Goal: Complete application form

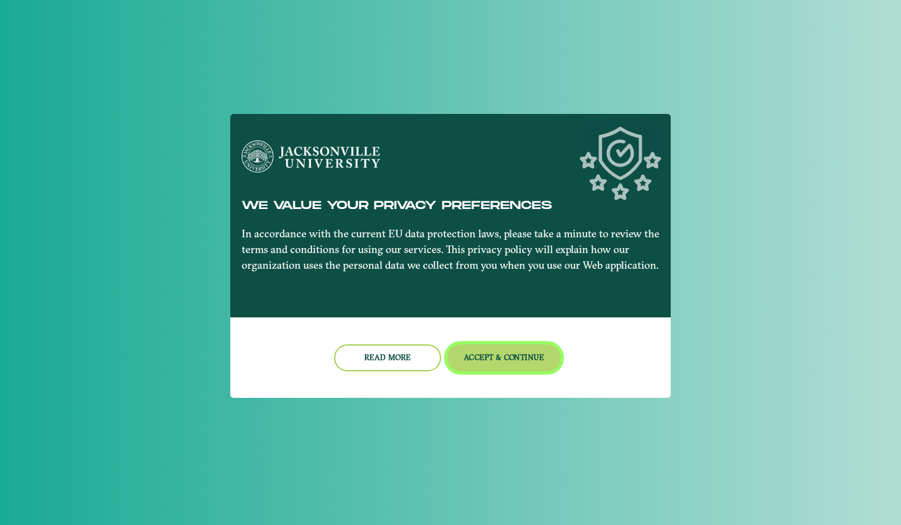
click at [495, 353] on button "Accept & Continue" at bounding box center [504, 357] width 114 height 27
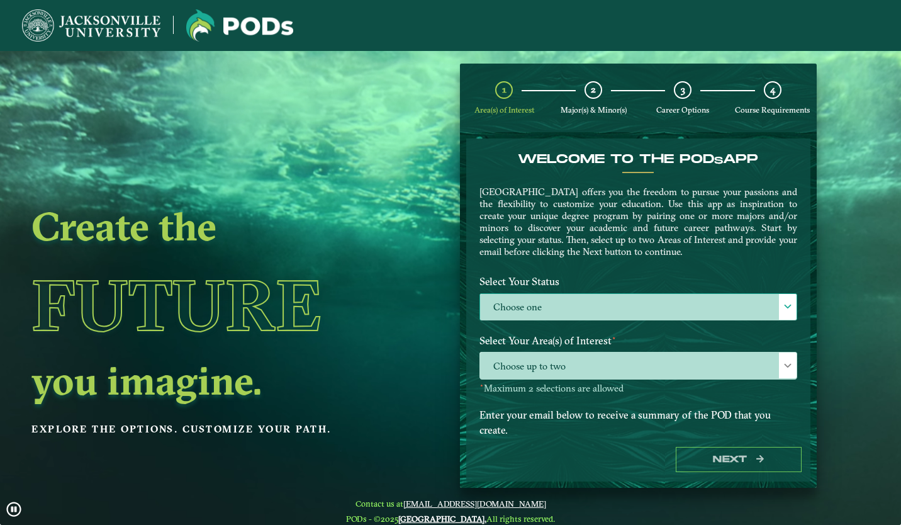
click at [551, 303] on label "Choose one" at bounding box center [638, 307] width 317 height 27
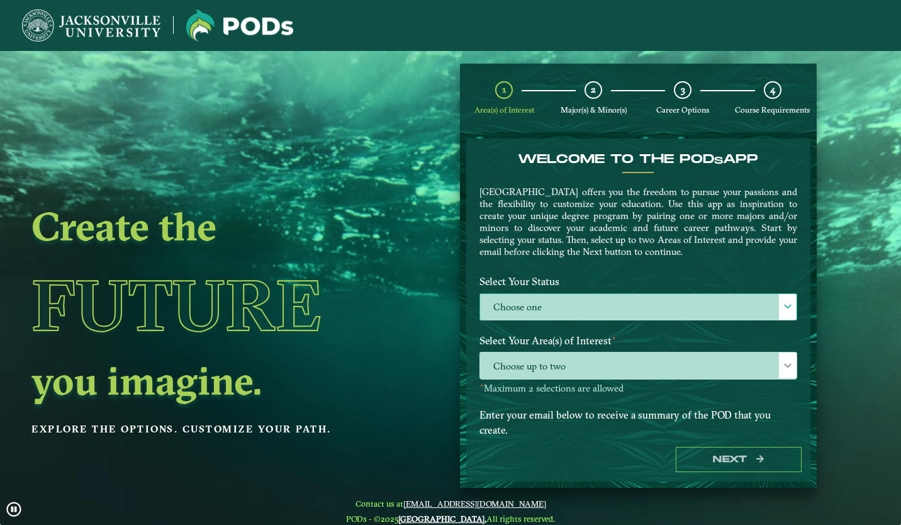
scroll to position [7, 55]
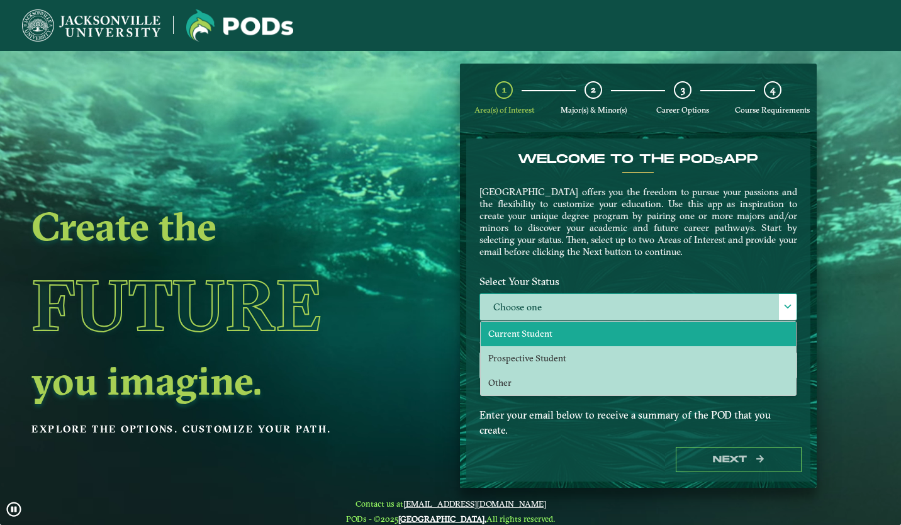
click at [555, 332] on li "Current Student" at bounding box center [638, 334] width 315 height 25
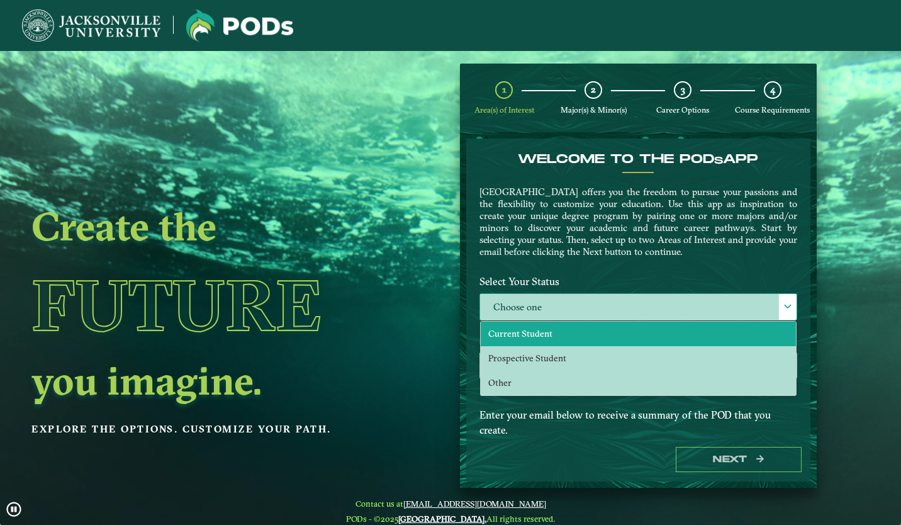
select select "[object Object]"
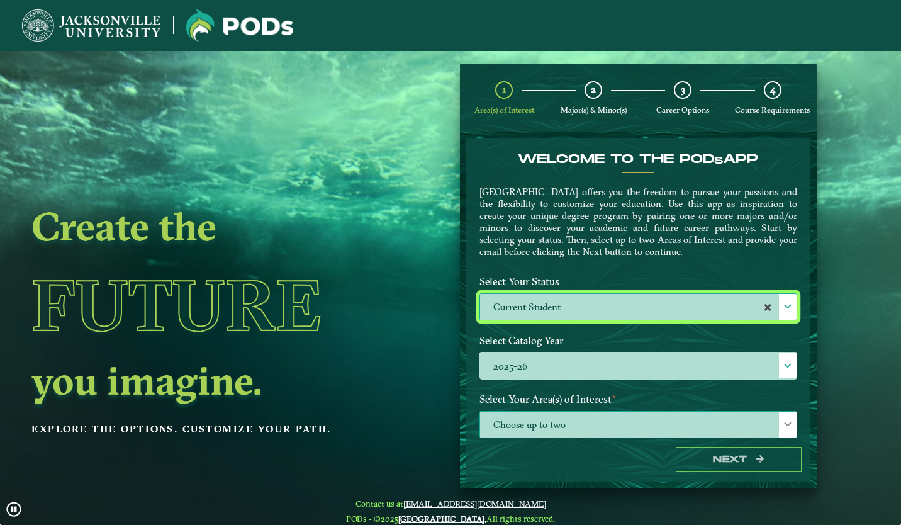
click at [525, 423] on span "Choose up to two" at bounding box center [638, 425] width 317 height 27
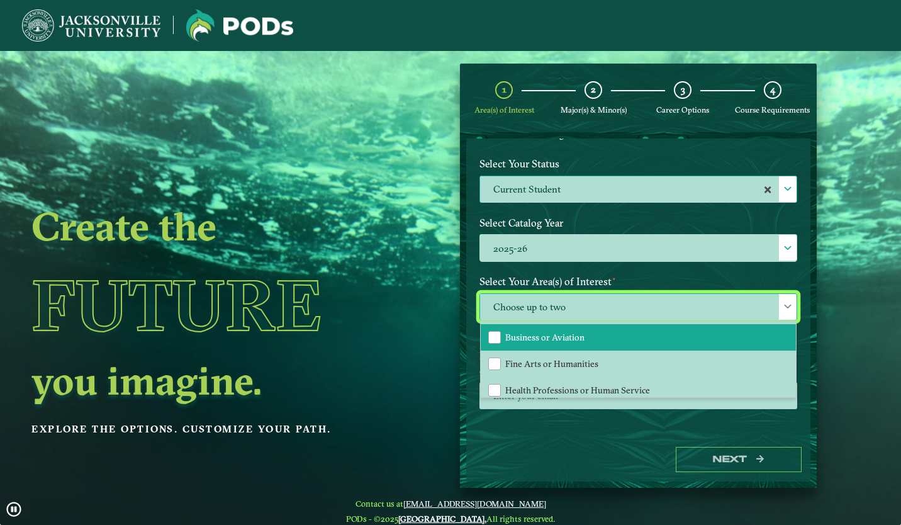
scroll to position [83, 0]
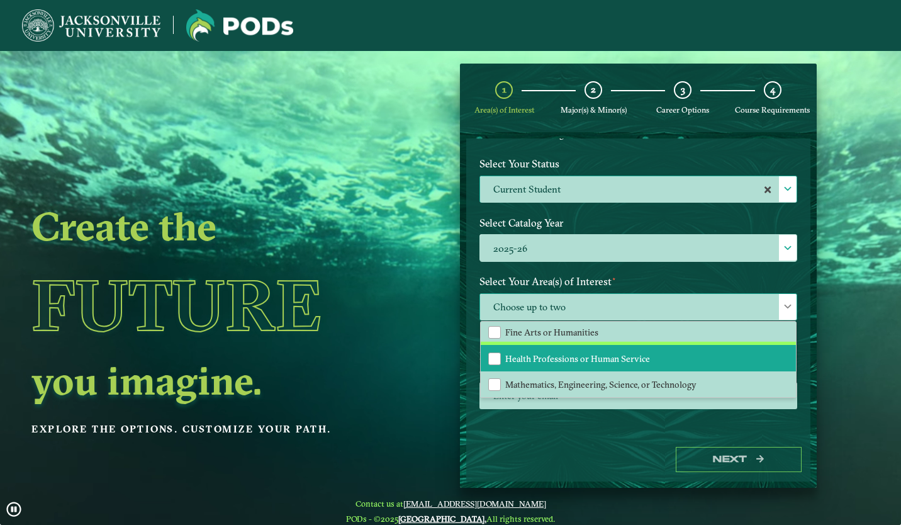
click at [533, 354] on span "Health Professions or Human Service" at bounding box center [577, 358] width 145 height 11
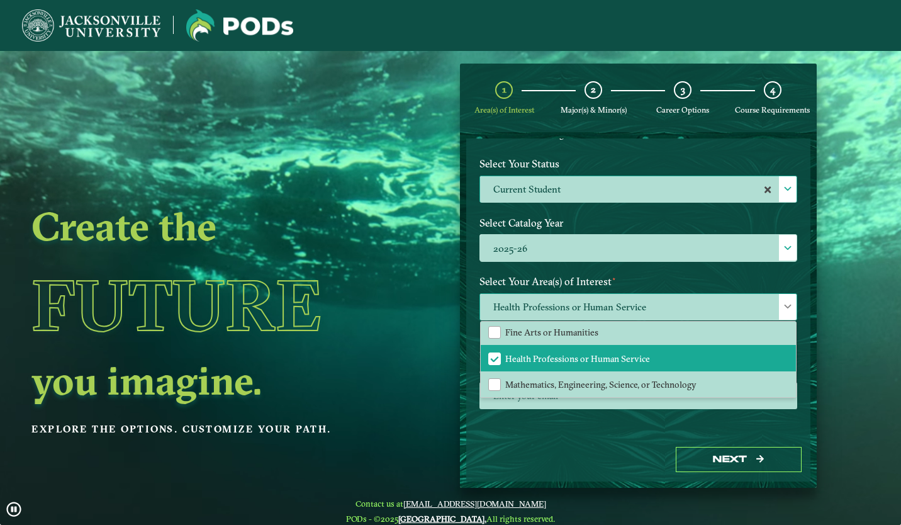
click at [535, 296] on span "Health Professions or Human Service" at bounding box center [638, 307] width 317 height 27
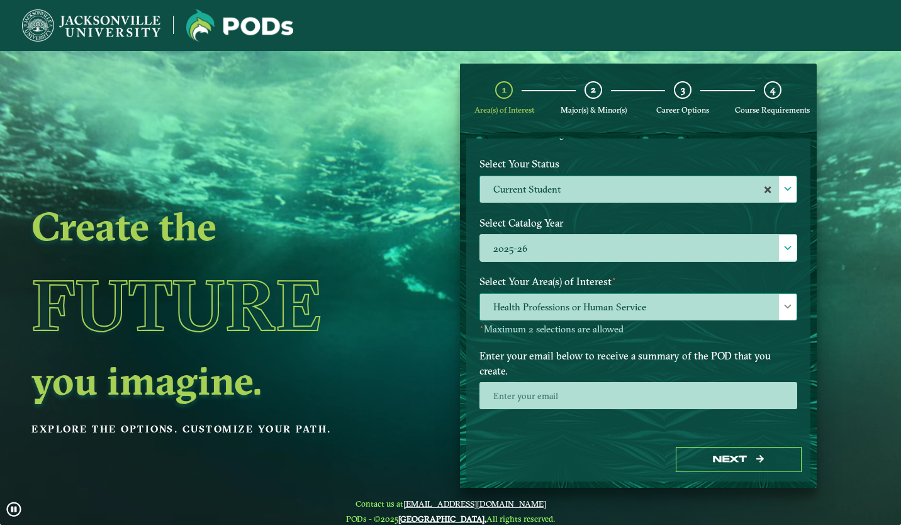
scroll to position [50, 0]
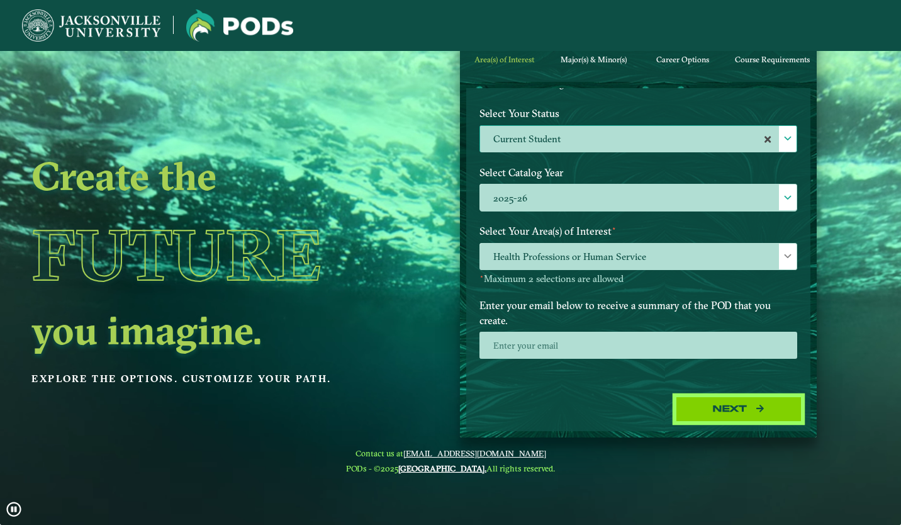
click at [688, 400] on button "Next" at bounding box center [739, 409] width 126 height 26
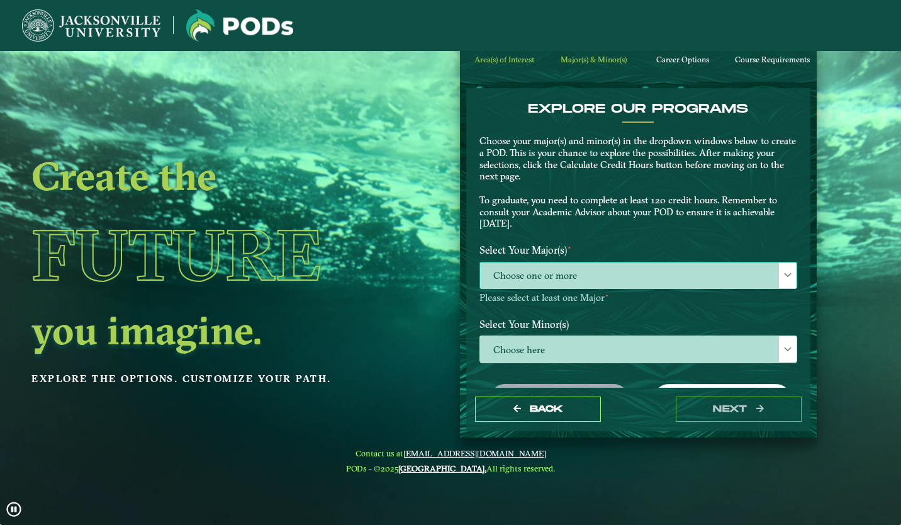
click at [625, 274] on span "Choose one or more" at bounding box center [638, 275] width 317 height 27
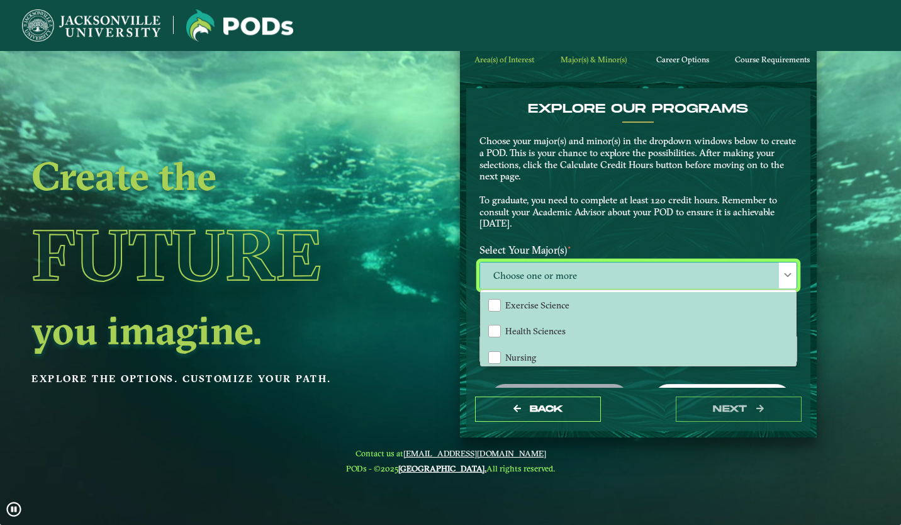
scroll to position [7, 55]
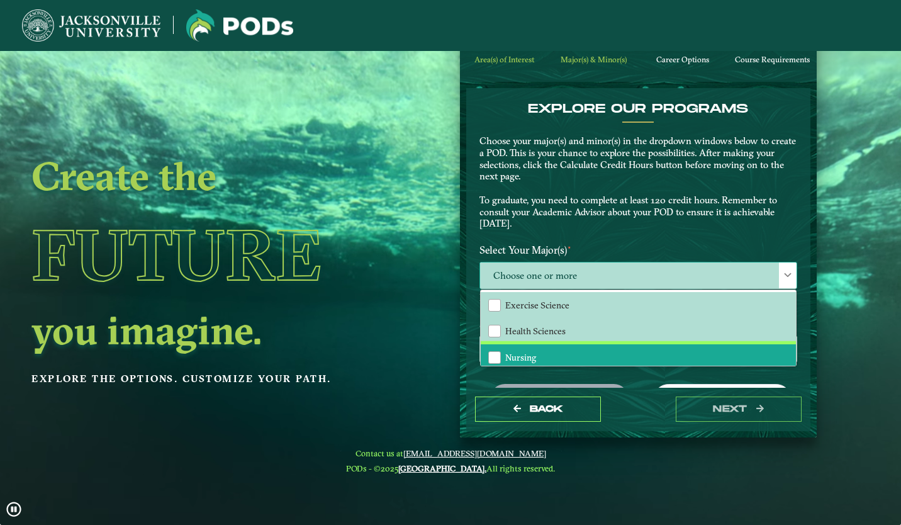
click at [542, 357] on li "Nursing" at bounding box center [638, 357] width 315 height 26
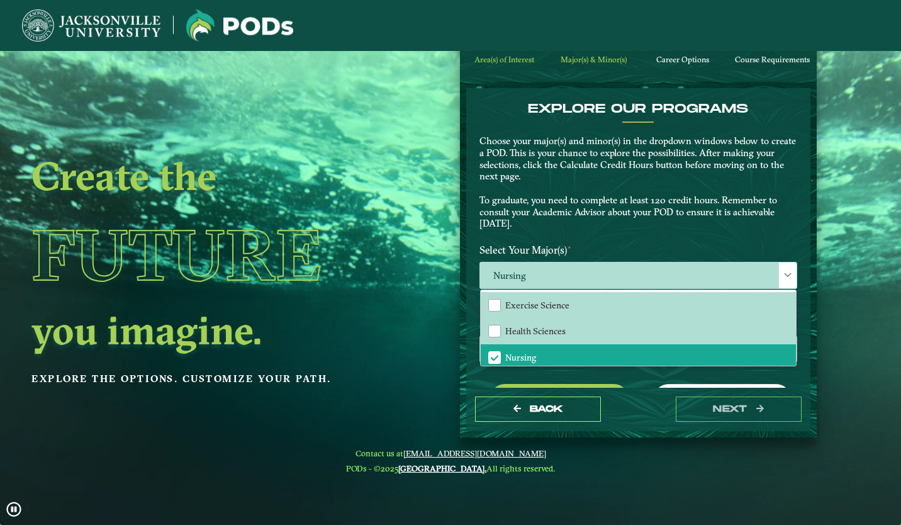
click at [561, 220] on p "Choose your major(s) and minor(s) in the dropdown windows below to create a POD…" at bounding box center [638, 182] width 318 height 94
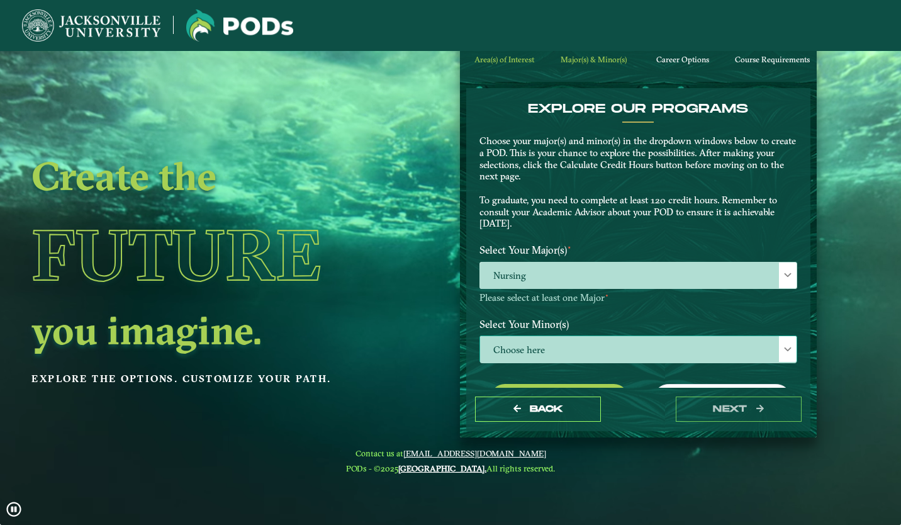
click at [525, 343] on span "Choose here" at bounding box center [638, 349] width 317 height 27
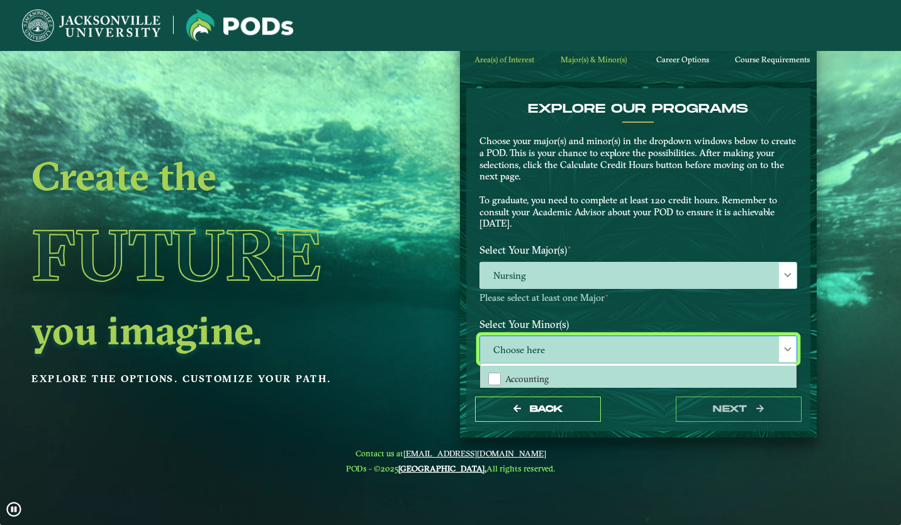
click at [539, 307] on div "Select Your Major(s) ⋆ Nursing Please select at least one Major ⋆" at bounding box center [638, 275] width 337 height 74
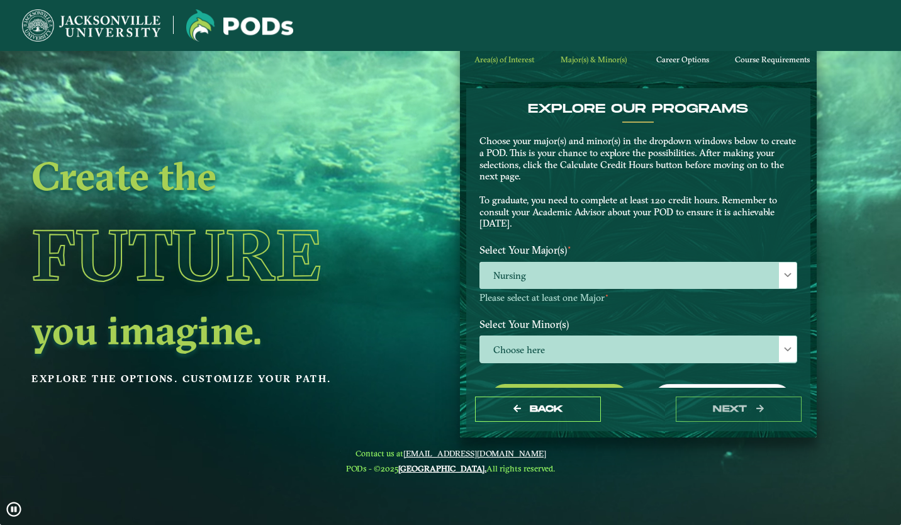
scroll to position [106, 0]
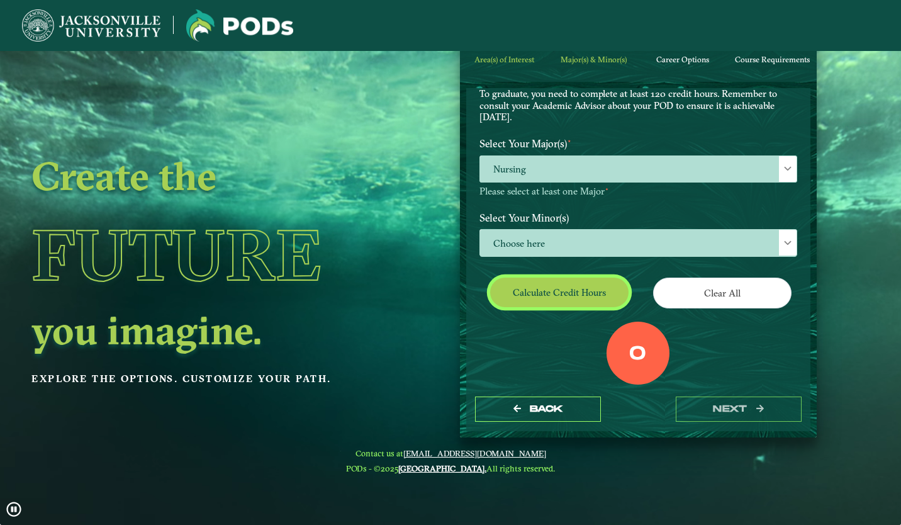
click at [557, 300] on button "Calculate credit hours" at bounding box center [559, 292] width 138 height 30
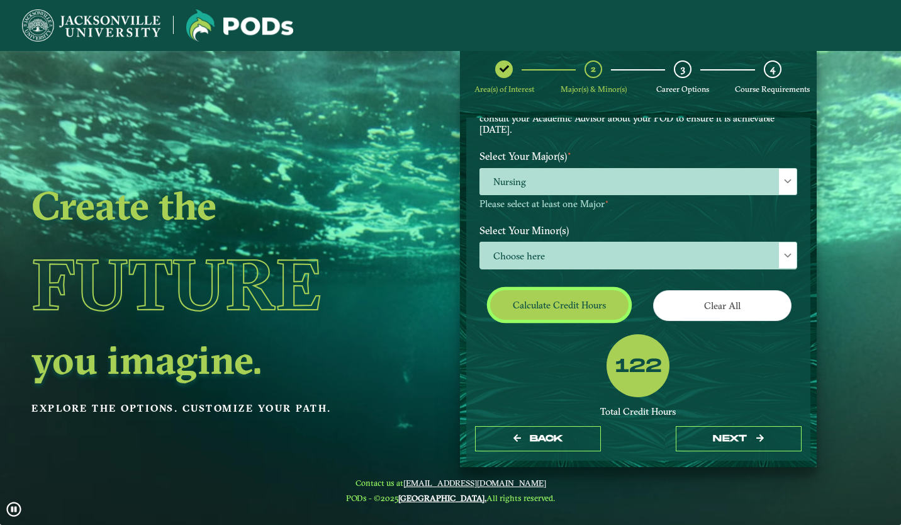
scroll to position [0, 0]
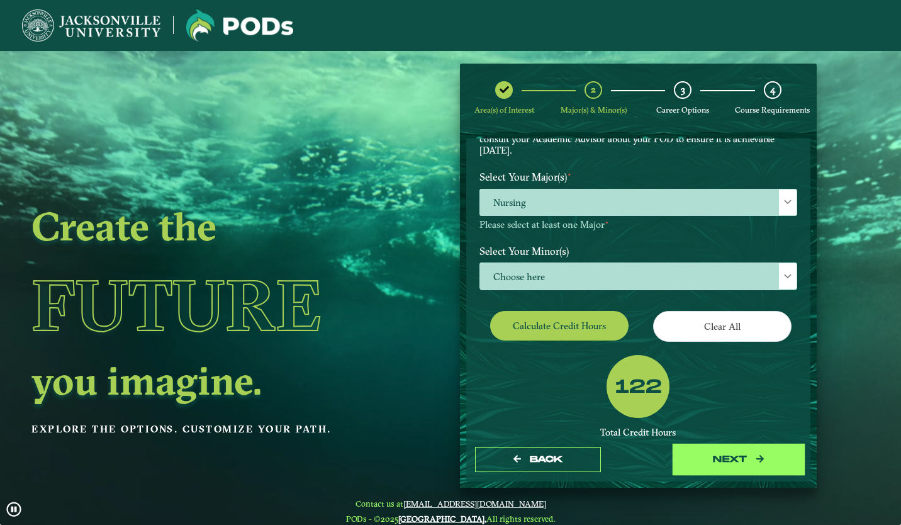
click at [702, 452] on button "next" at bounding box center [739, 460] width 126 height 26
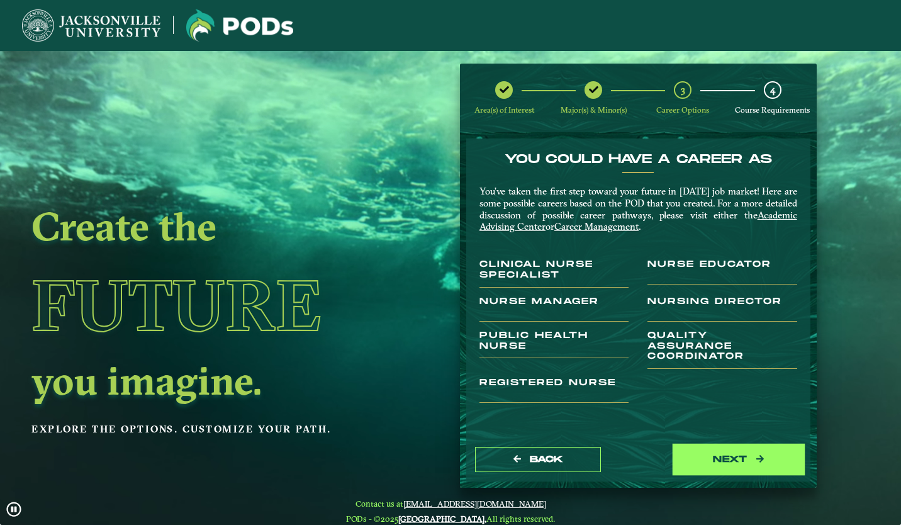
click at [698, 469] on button "next" at bounding box center [739, 460] width 126 height 26
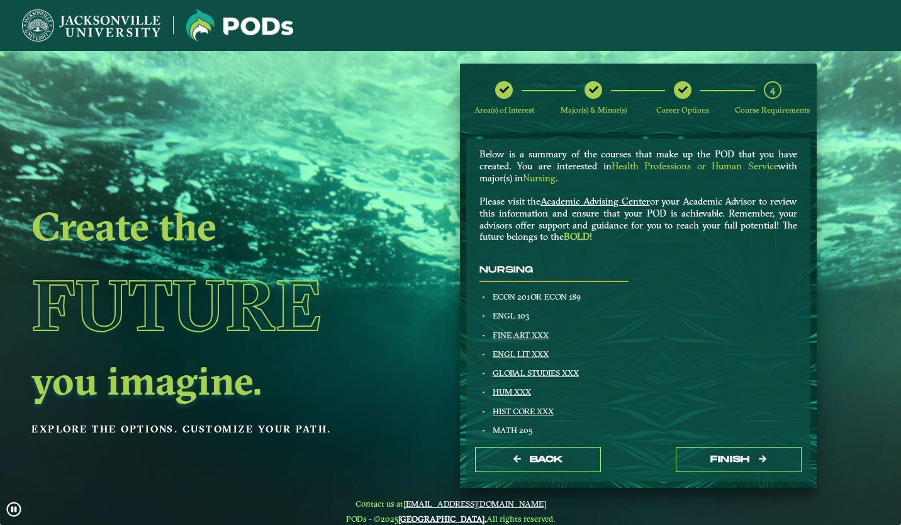
scroll to position [38, 0]
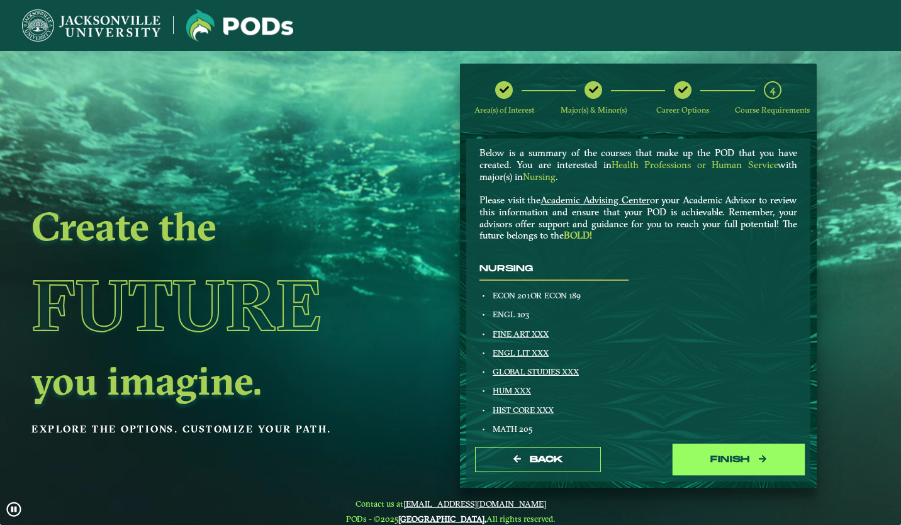
click at [691, 447] on button "Finish" at bounding box center [739, 460] width 126 height 26
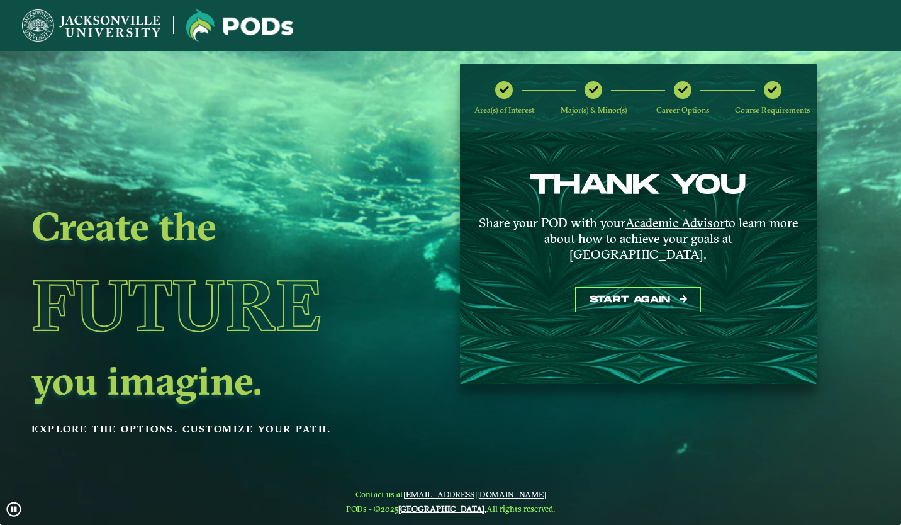
click at [681, 89] on icon at bounding box center [682, 89] width 9 height 9
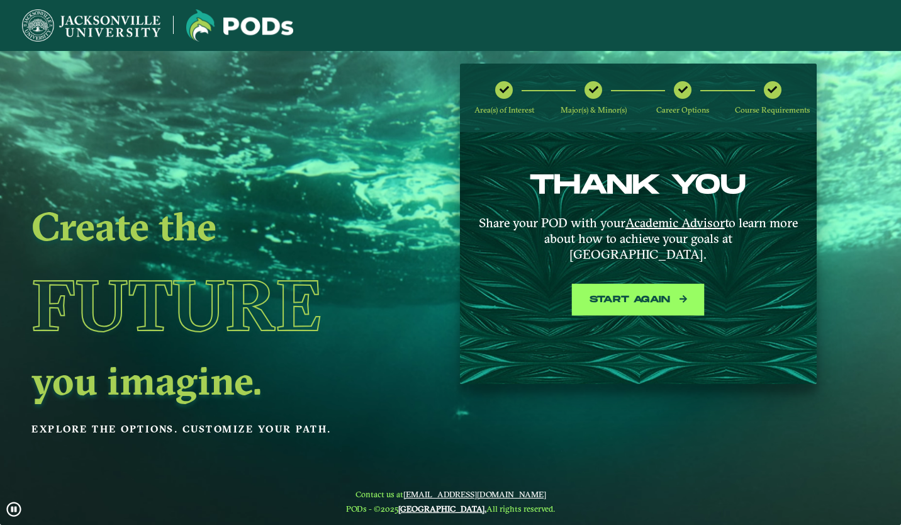
click at [607, 287] on button "Start again" at bounding box center [638, 300] width 126 height 26
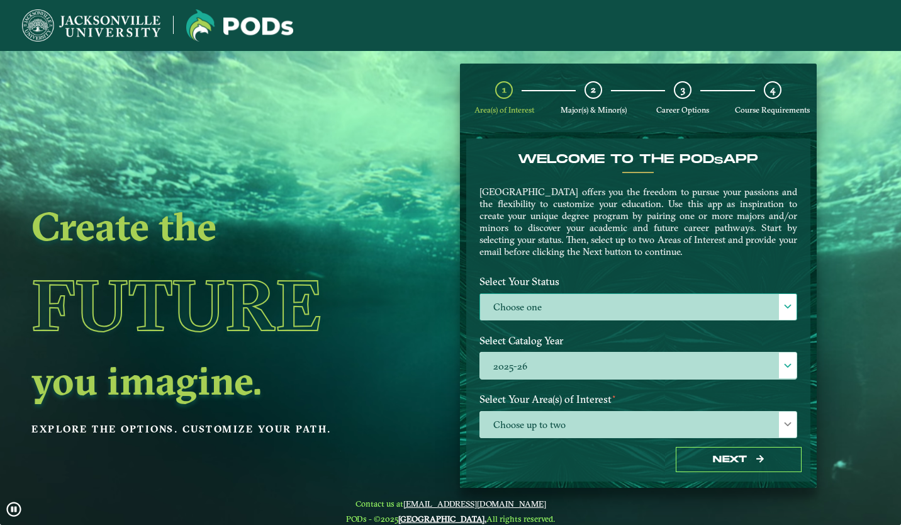
click at [585, 304] on label "Choose one" at bounding box center [638, 307] width 317 height 27
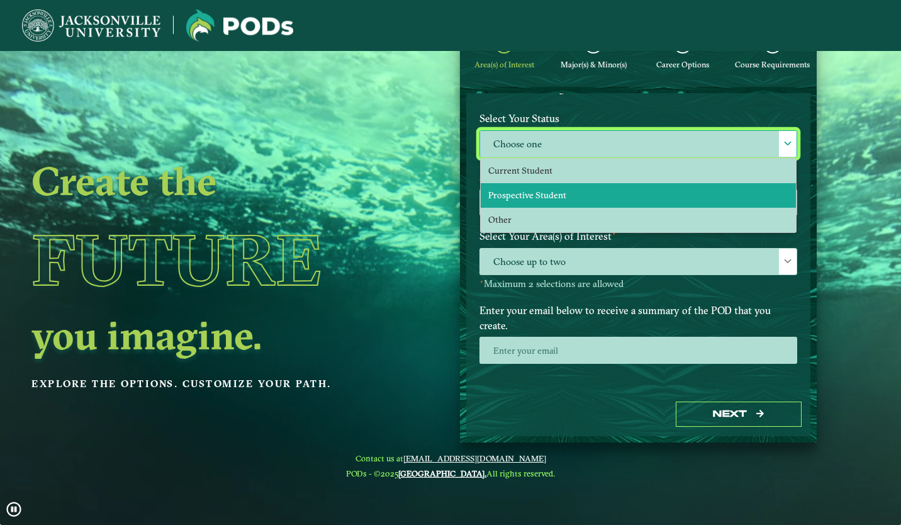
scroll to position [46, 0]
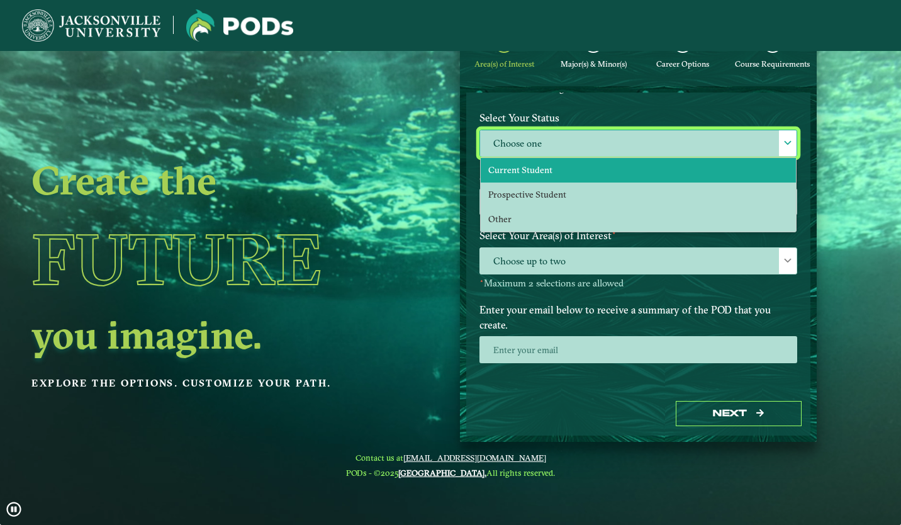
click at [537, 167] on span "Current Student" at bounding box center [520, 169] width 64 height 11
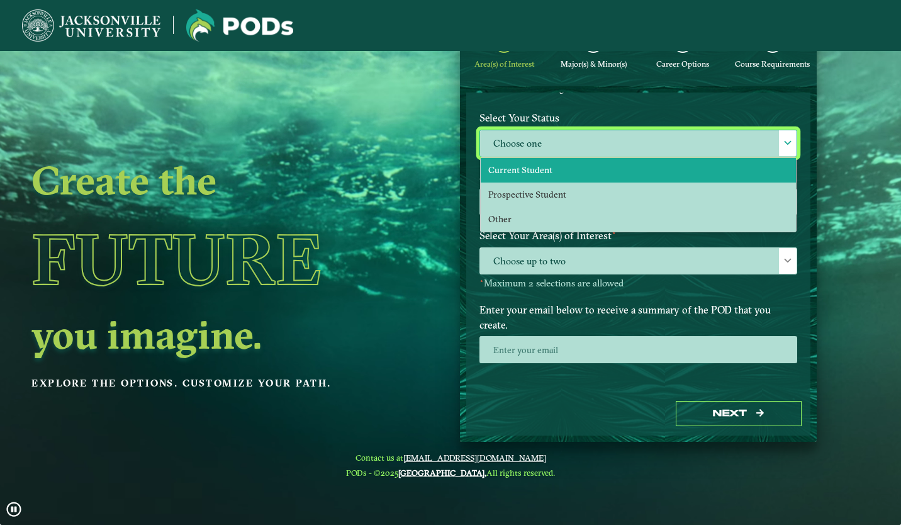
select select "[object Object]"
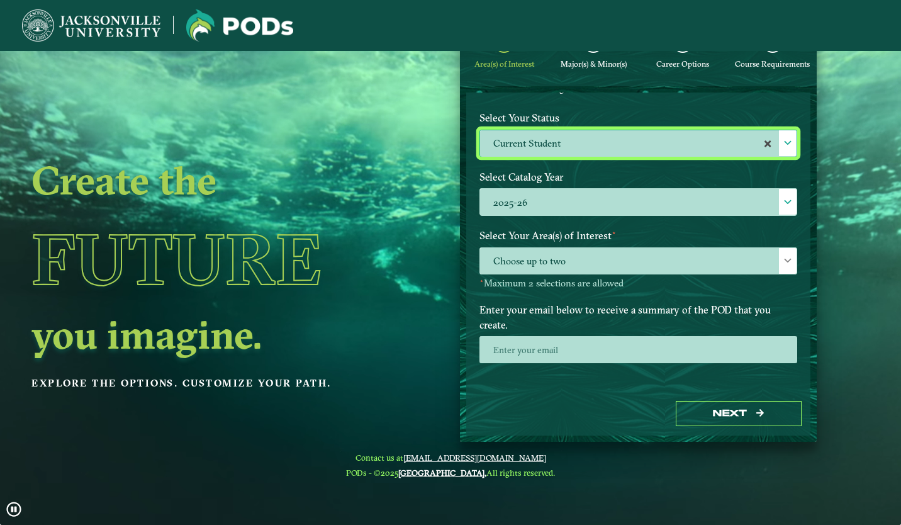
click at [531, 244] on label "Select Your Area(s) of Interest ⋆" at bounding box center [638, 235] width 337 height 23
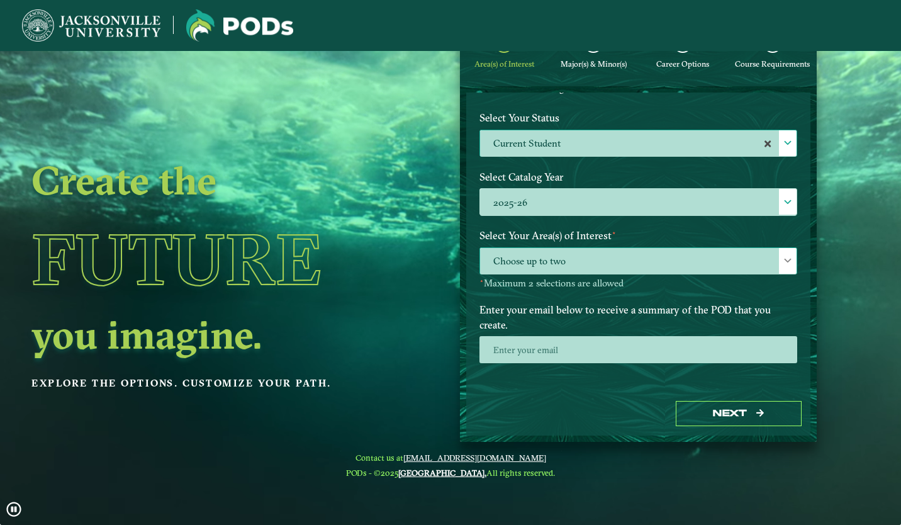
click at [527, 256] on span "Choose up to two" at bounding box center [638, 261] width 317 height 27
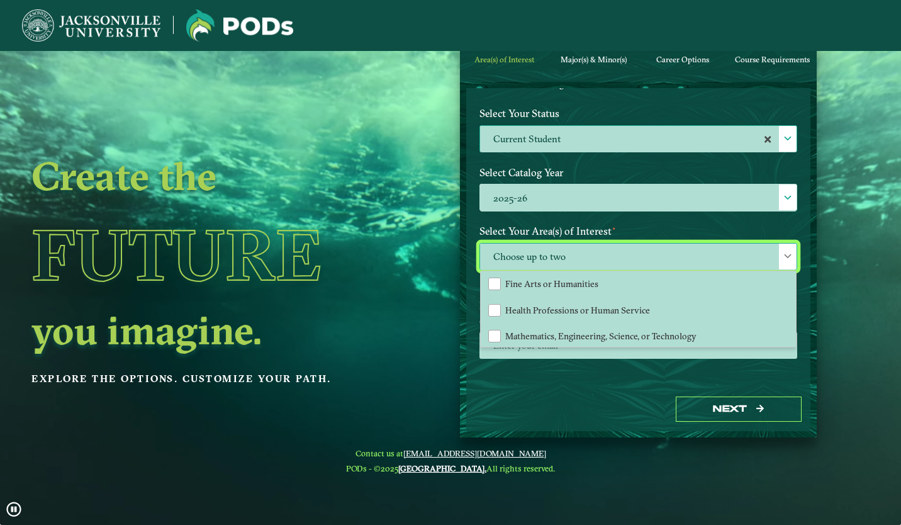
scroll to position [83, 0]
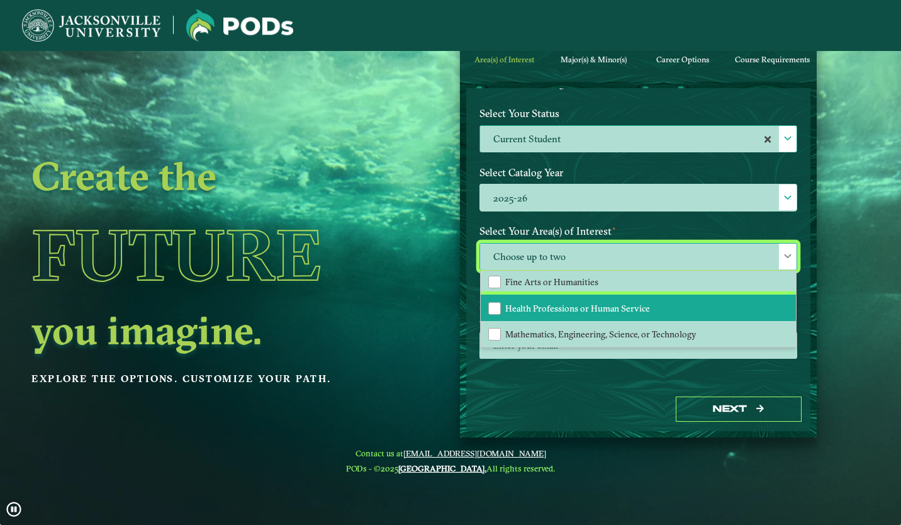
click at [536, 303] on span "Health Professions or Human Service" at bounding box center [577, 308] width 145 height 11
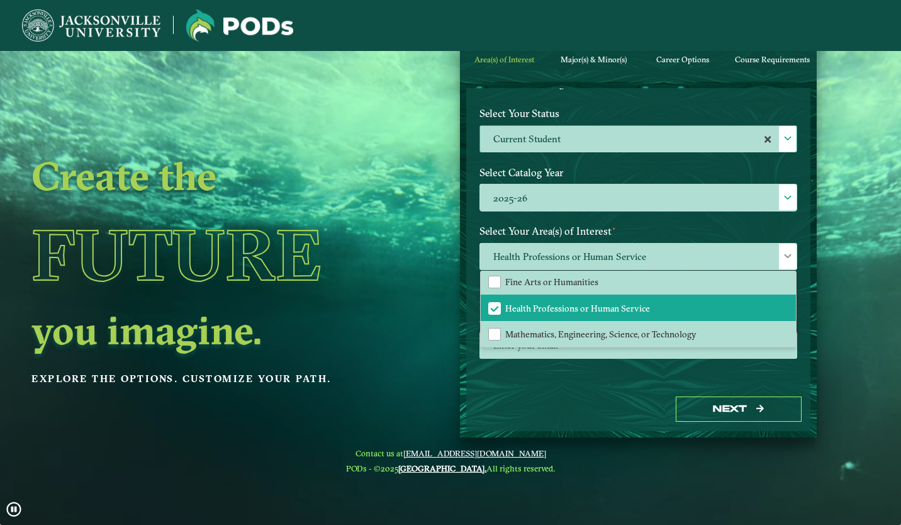
click at [578, 231] on label "Select Your Area(s) of Interest ⋆" at bounding box center [638, 231] width 337 height 23
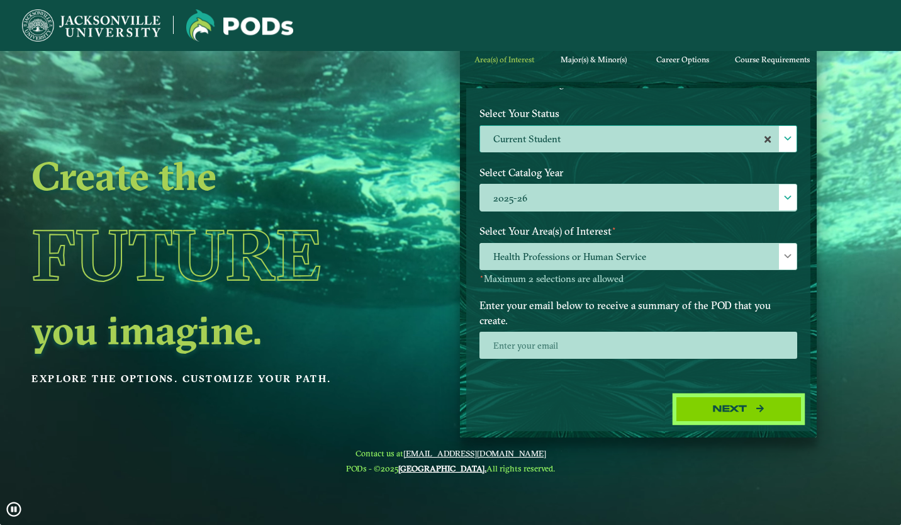
click at [700, 400] on button "Next" at bounding box center [739, 409] width 126 height 26
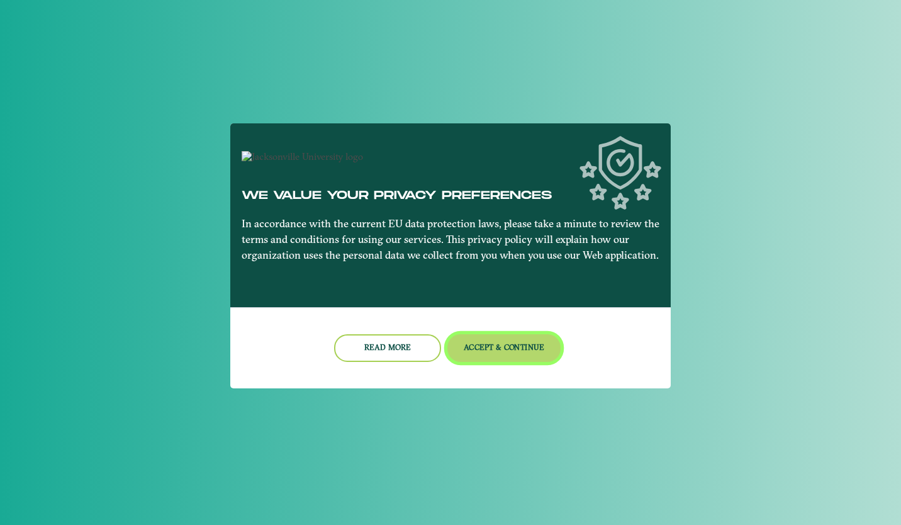
click at [471, 353] on button "Accept & Continue" at bounding box center [504, 347] width 114 height 27
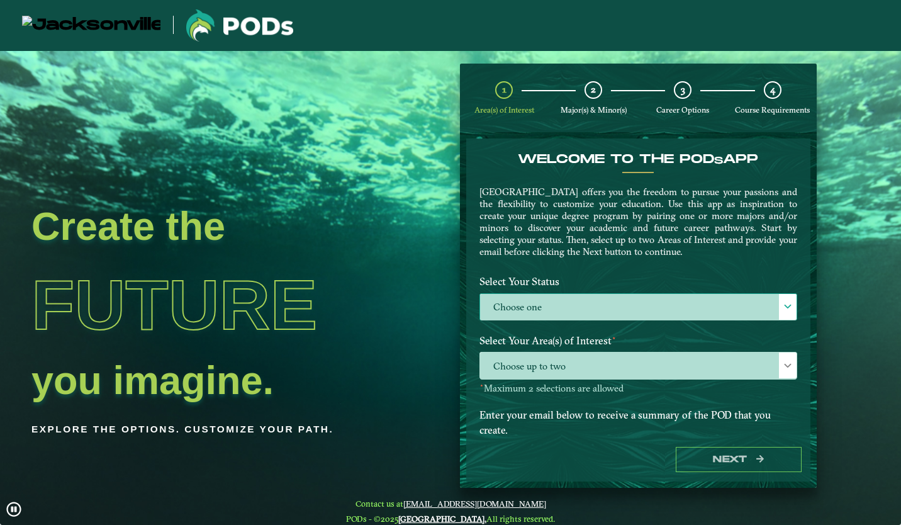
click at [535, 313] on label "Choose one" at bounding box center [638, 307] width 317 height 27
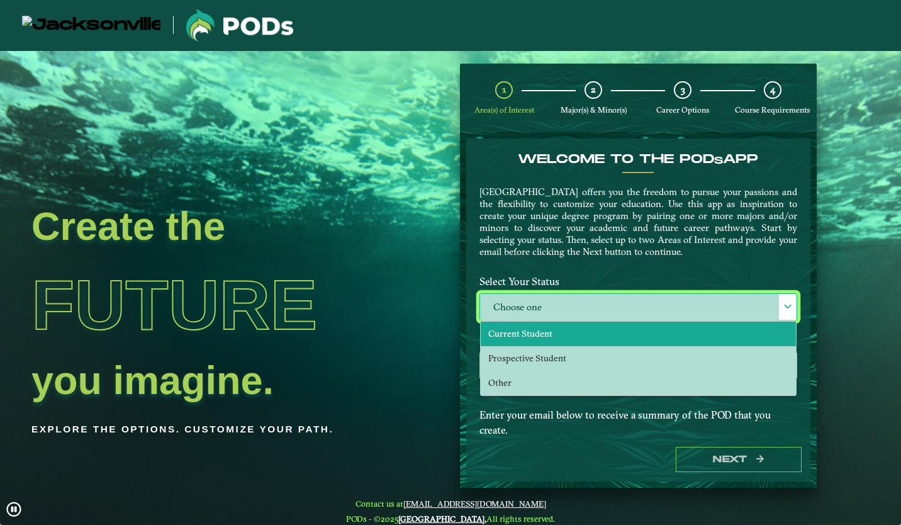
click at [530, 329] on span "Current Student" at bounding box center [520, 333] width 64 height 11
select select "[object Object]"
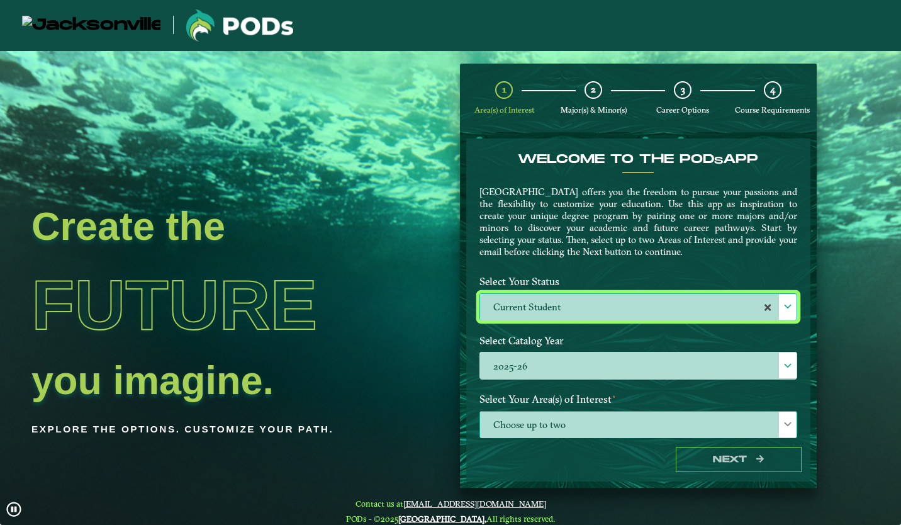
click at [526, 418] on span "Choose up to two" at bounding box center [638, 425] width 317 height 27
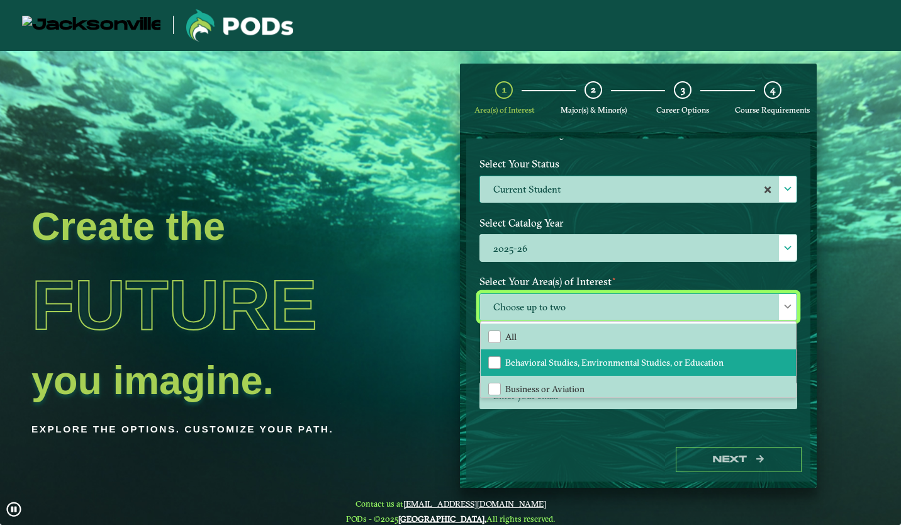
scroll to position [83, 0]
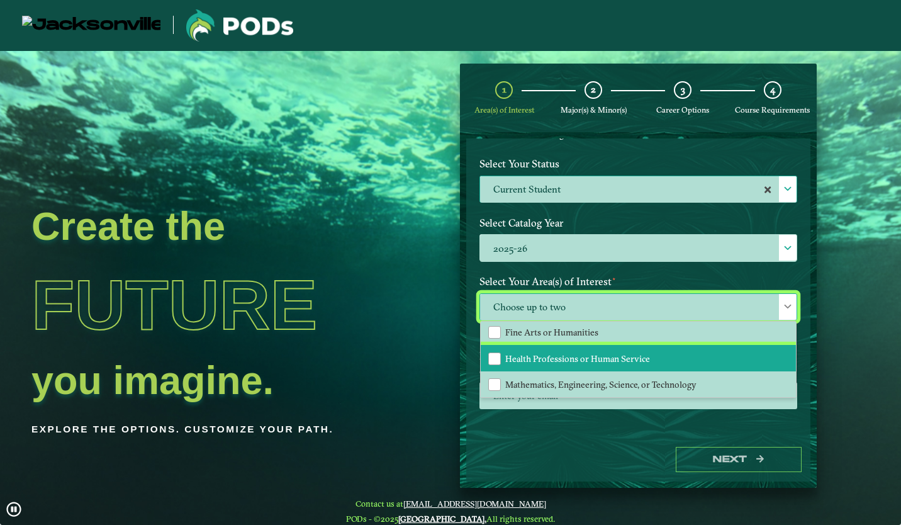
click at [537, 357] on span "Health Professions or Human Service" at bounding box center [577, 358] width 145 height 11
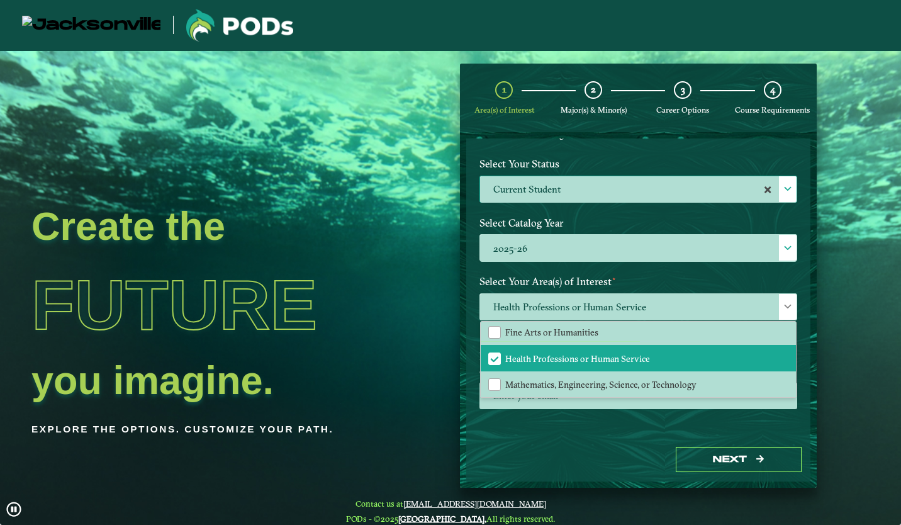
click at [552, 413] on div at bounding box center [638, 400] width 337 height 36
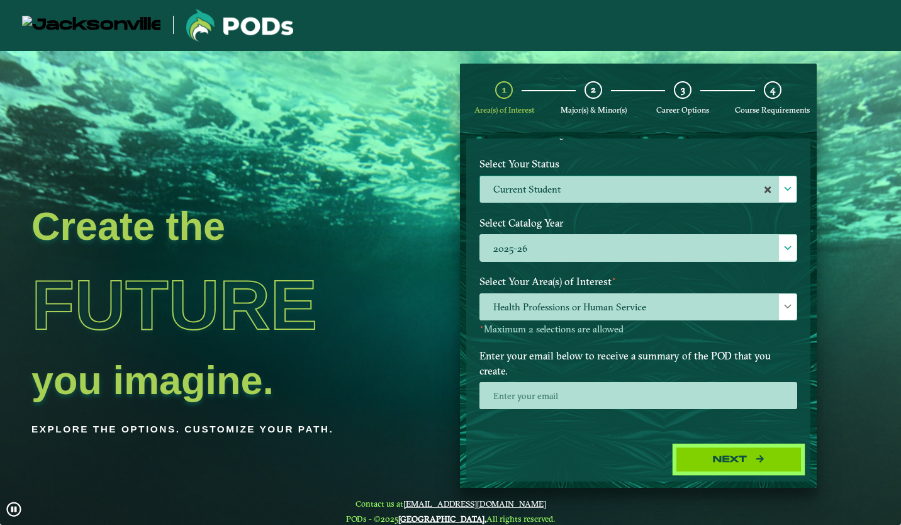
click at [690, 448] on button "Next" at bounding box center [739, 460] width 126 height 26
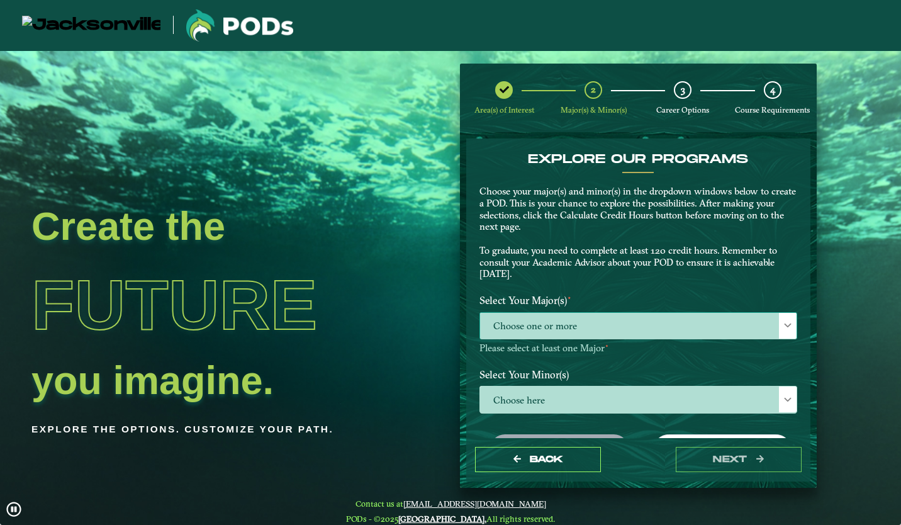
click at [577, 315] on span "Choose one or more" at bounding box center [638, 326] width 317 height 27
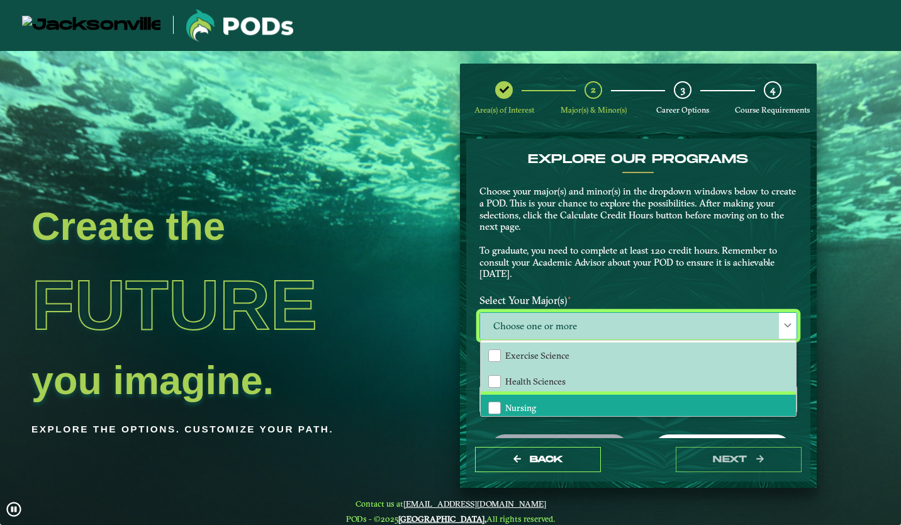
click at [522, 403] on span "Nursing" at bounding box center [520, 407] width 31 height 11
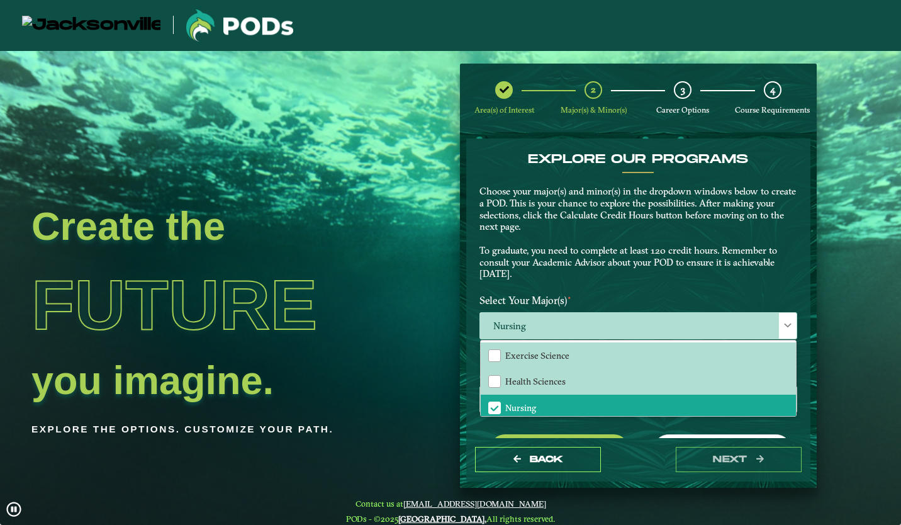
click at [604, 237] on p "Choose your major(s) and minor(s) in the dropdown windows below to create a POD…" at bounding box center [638, 233] width 318 height 94
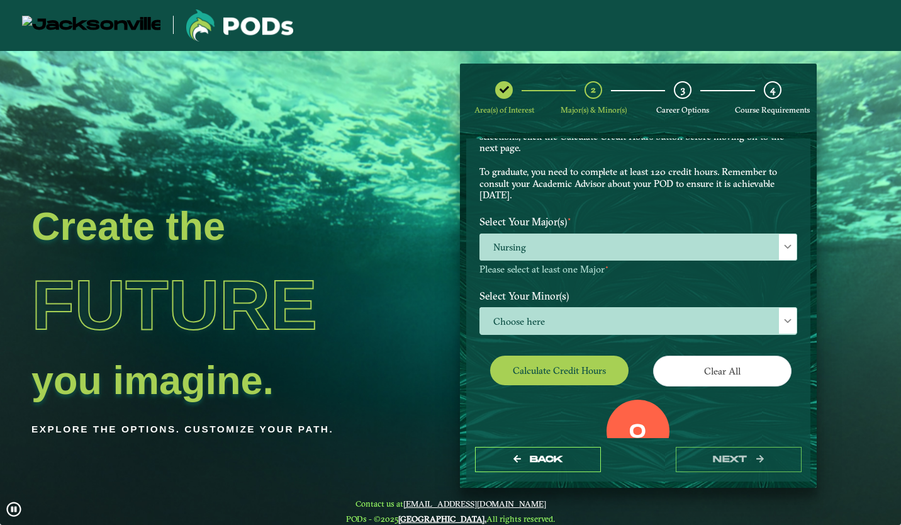
scroll to position [79, 0]
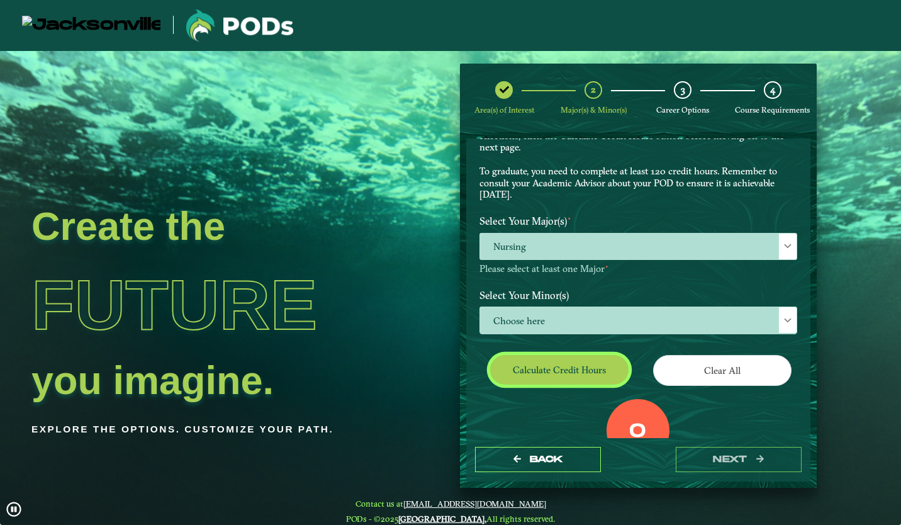
click at [566, 362] on button "Calculate credit hours" at bounding box center [559, 370] width 138 height 30
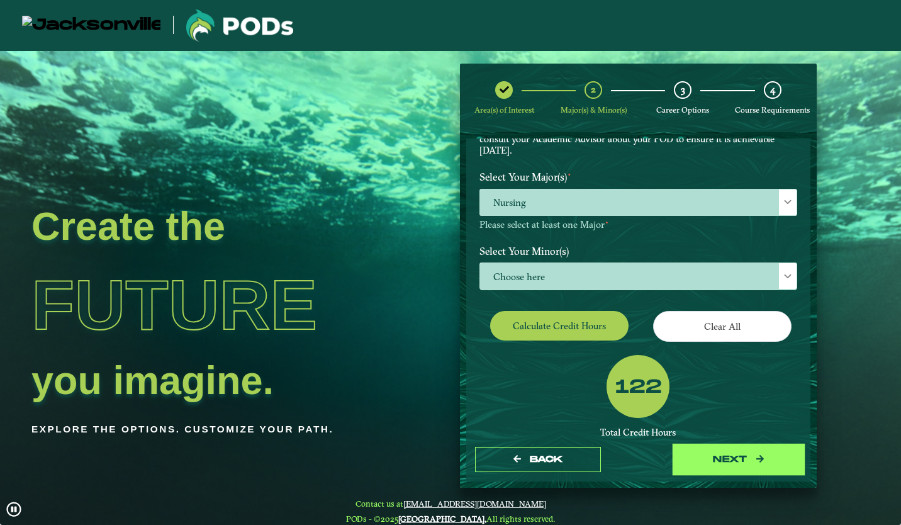
click at [695, 470] on button "next" at bounding box center [739, 460] width 126 height 26
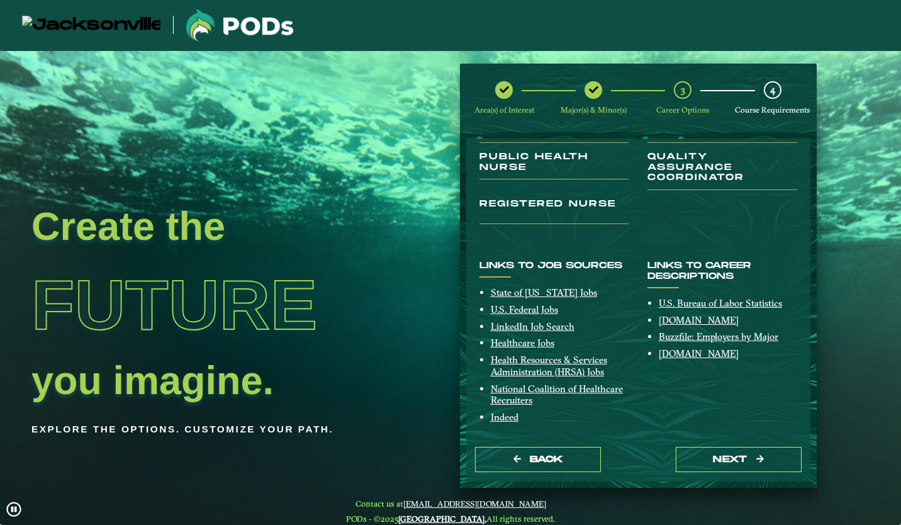
scroll to position [186, 0]
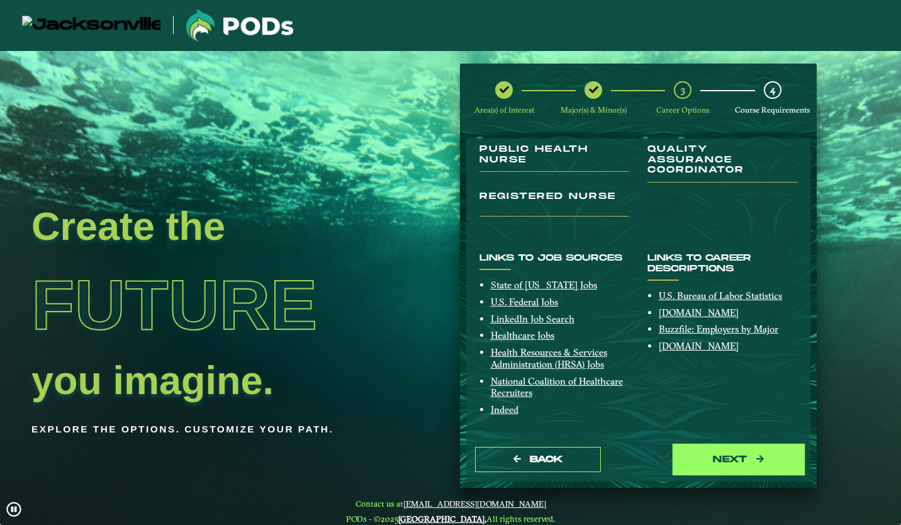
click at [710, 465] on button "next" at bounding box center [739, 460] width 126 height 26
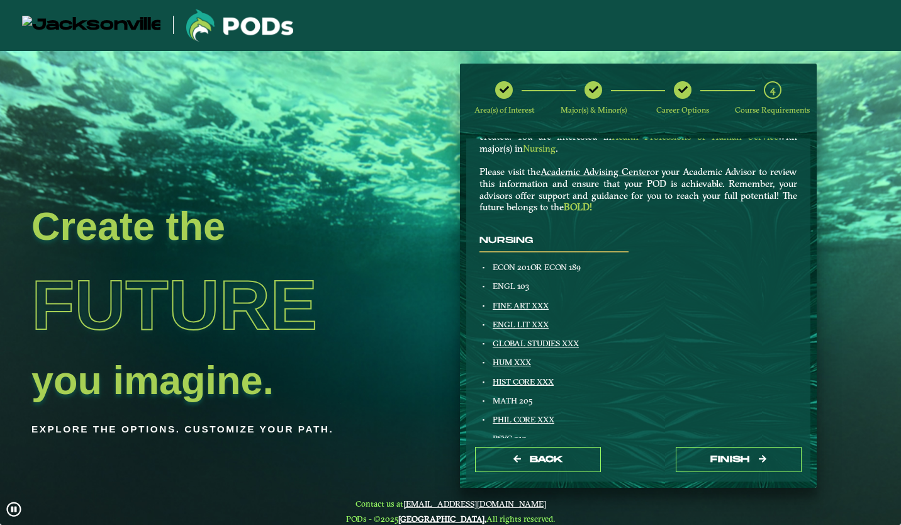
scroll to position [69, 0]
